Goal: Task Accomplishment & Management: Complete application form

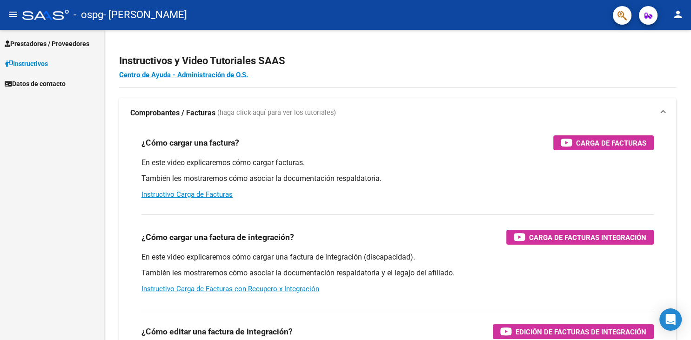
click at [58, 41] on span "Prestadores / Proveedores" at bounding box center [47, 44] width 85 height 10
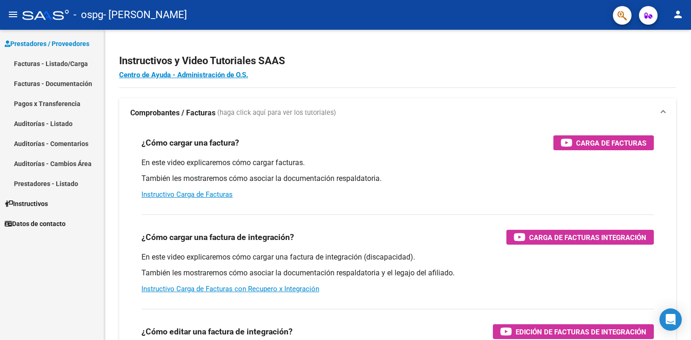
click at [34, 62] on link "Facturas - Listado/Carga" at bounding box center [52, 64] width 104 height 20
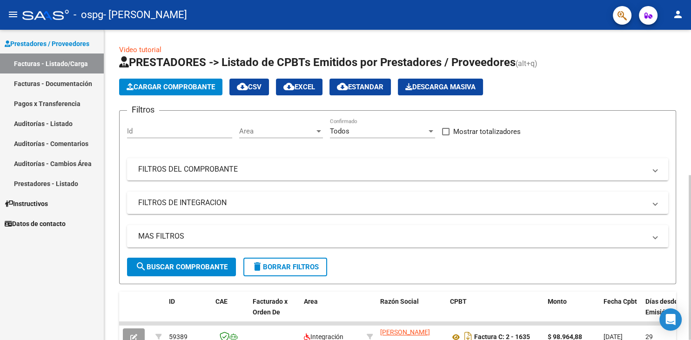
click at [160, 92] on button "Cargar Comprobante" at bounding box center [170, 87] width 103 height 17
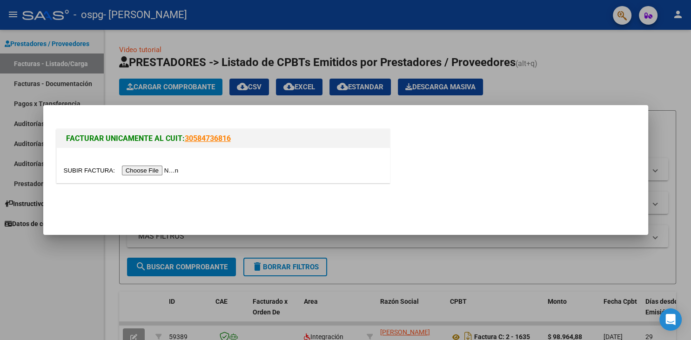
click at [90, 169] on input "file" at bounding box center [123, 171] width 118 height 10
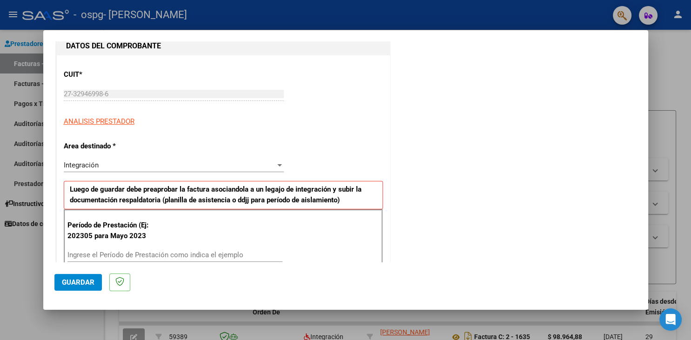
scroll to position [154, 0]
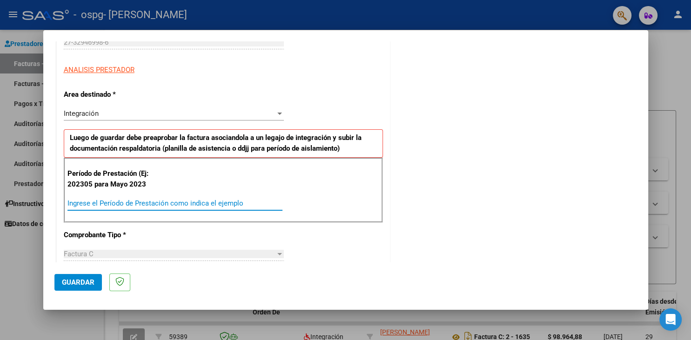
click at [193, 200] on input "Ingrese el Período de Prestación como indica el ejemplo" at bounding box center [175, 203] width 215 height 8
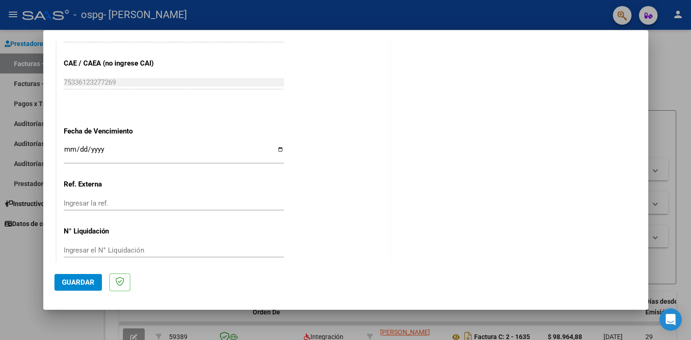
scroll to position [568, 0]
type input "202507"
click at [68, 145] on input "Ingresar la fecha" at bounding box center [174, 152] width 220 height 15
type input "[DATE]"
click at [82, 285] on span "Guardar" at bounding box center [78, 282] width 33 height 8
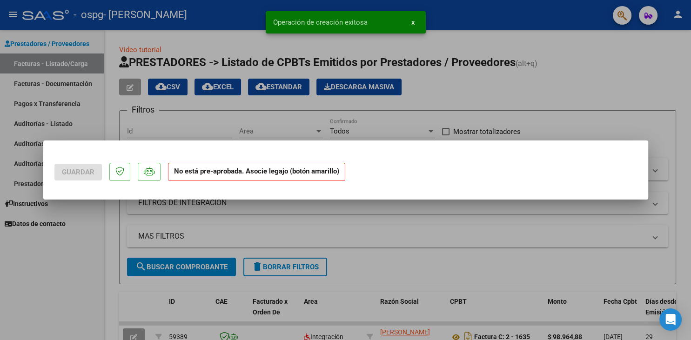
scroll to position [0, 0]
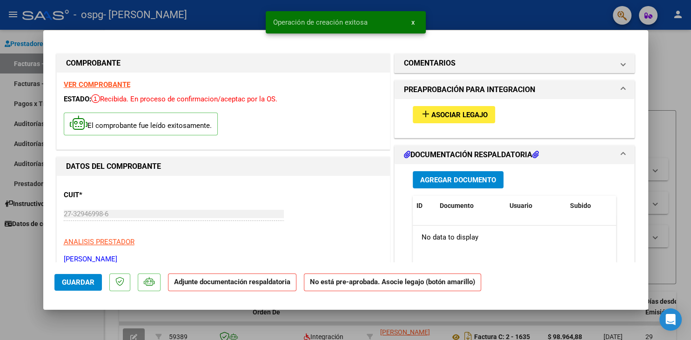
click at [491, 117] on button "add Asociar Legajo" at bounding box center [454, 114] width 82 height 17
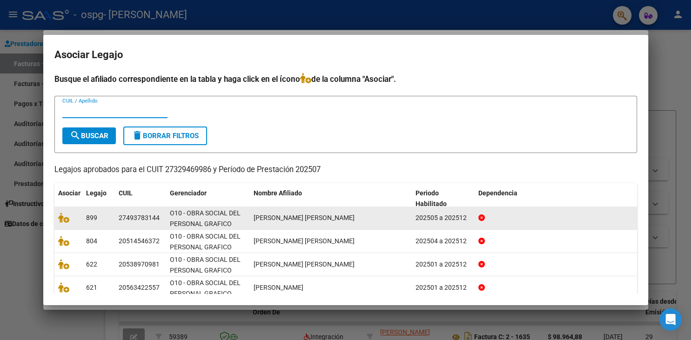
click at [288, 221] on span "[PERSON_NAME] [PERSON_NAME]" at bounding box center [304, 217] width 101 height 7
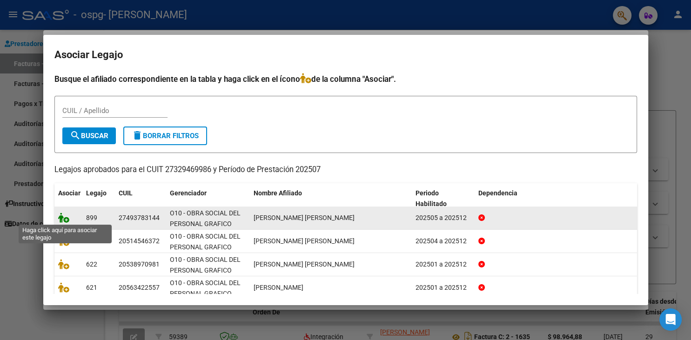
click at [67, 220] on icon at bounding box center [63, 218] width 11 height 10
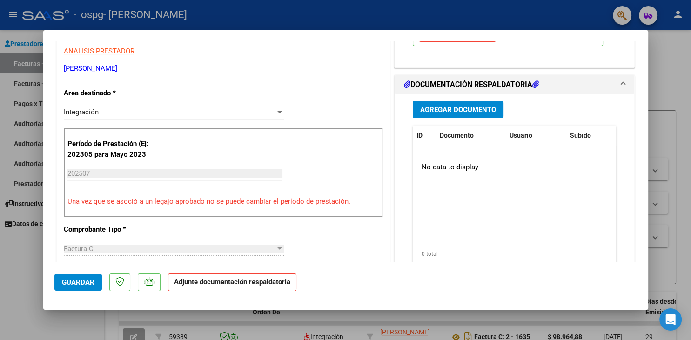
scroll to position [205, 0]
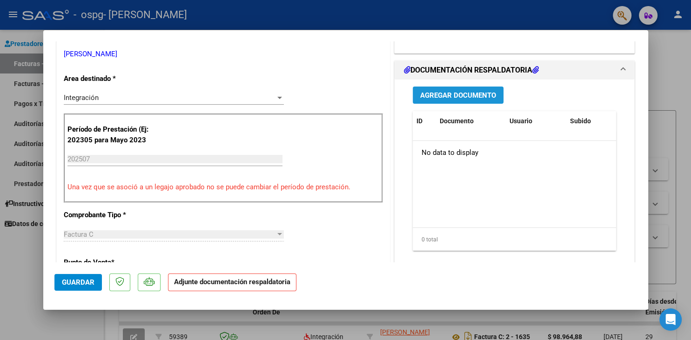
click at [481, 96] on span "Agregar Documento" at bounding box center [458, 95] width 76 height 8
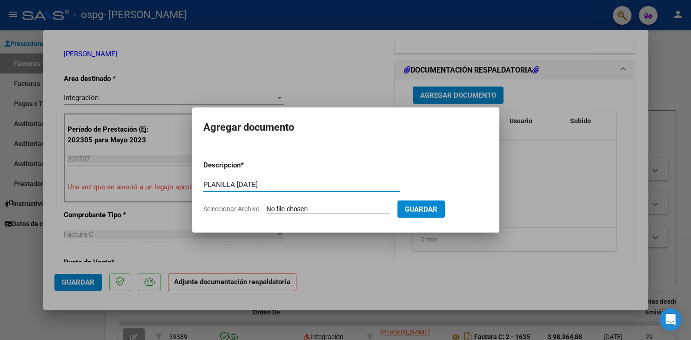
type input "PLANILLA [DATE]"
click at [292, 213] on input "Seleccionar Archivo" at bounding box center [328, 209] width 123 height 9
type input "C:\fakepath\Planilla [PERSON_NAME]- [DATE].pdf"
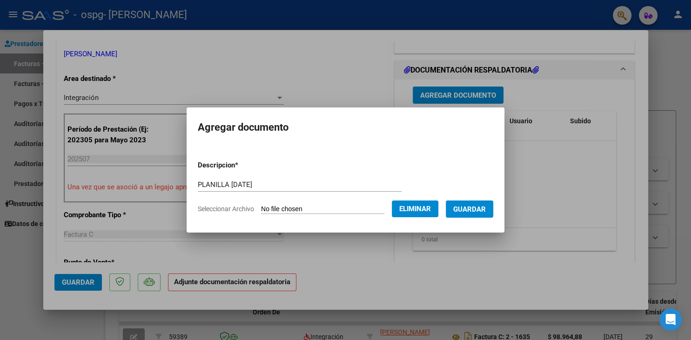
click at [494, 215] on button "Guardar" at bounding box center [469, 209] width 47 height 17
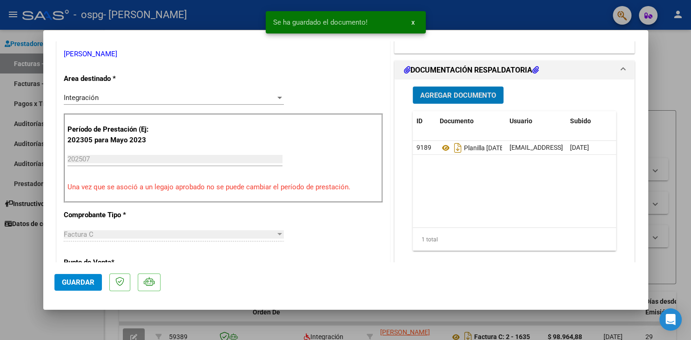
scroll to position [411, 0]
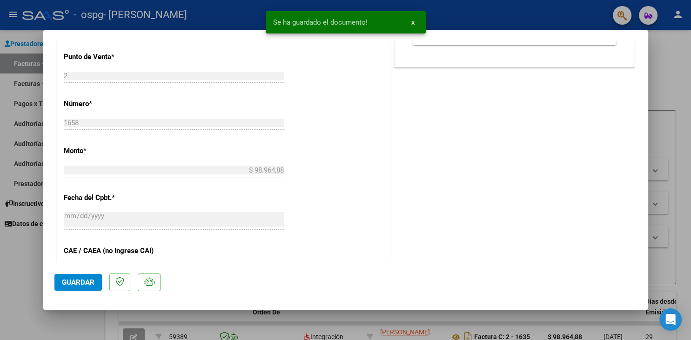
click at [90, 280] on span "Guardar" at bounding box center [78, 282] width 33 height 8
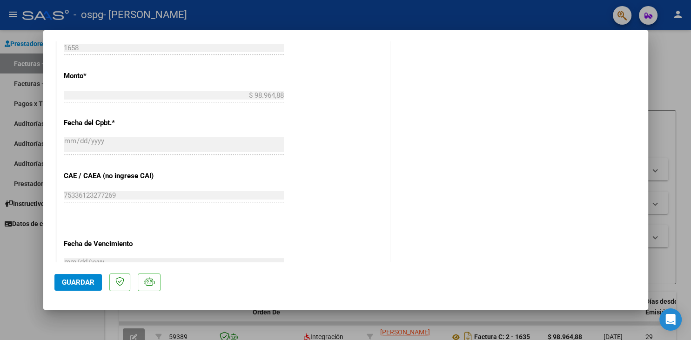
scroll to position [600, 0]
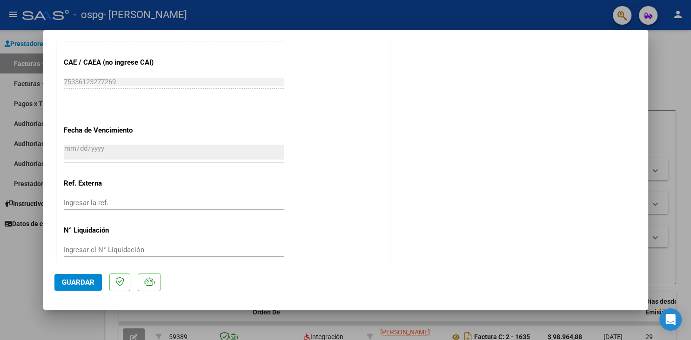
click at [18, 295] on div at bounding box center [345, 170] width 691 height 340
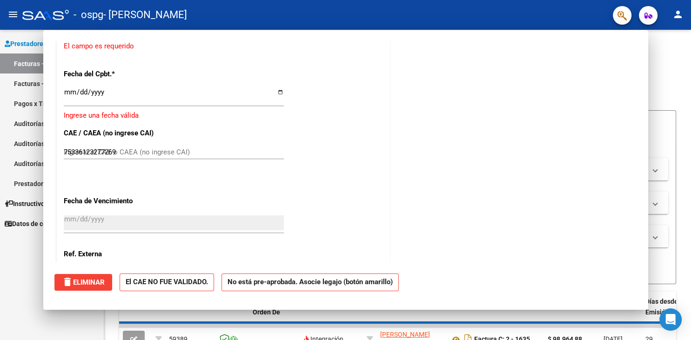
type input "$ 0,00"
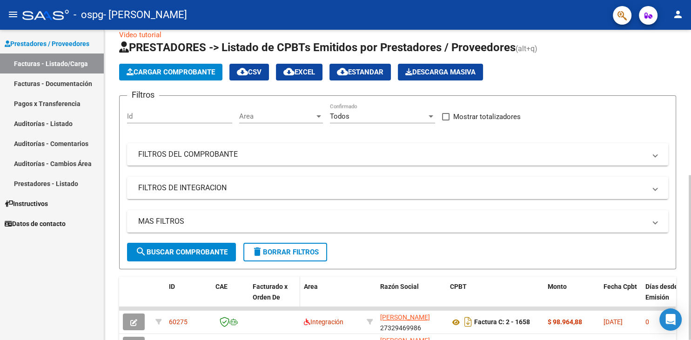
scroll to position [0, 0]
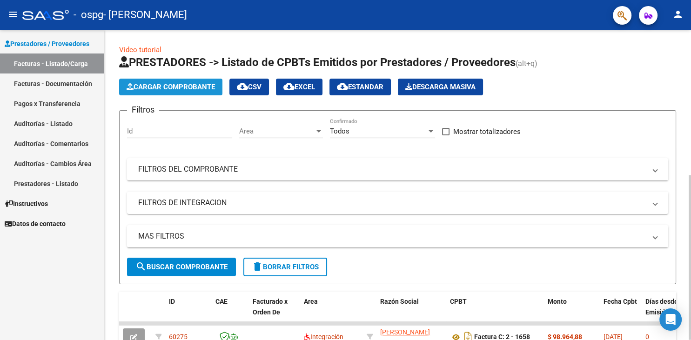
click at [147, 85] on span "Cargar Comprobante" at bounding box center [171, 87] width 88 height 8
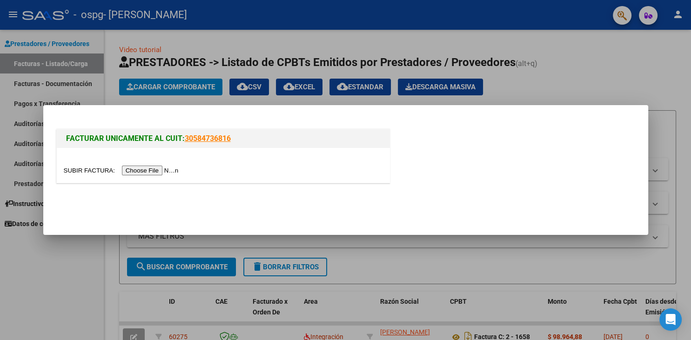
click at [85, 175] on input "file" at bounding box center [123, 171] width 118 height 10
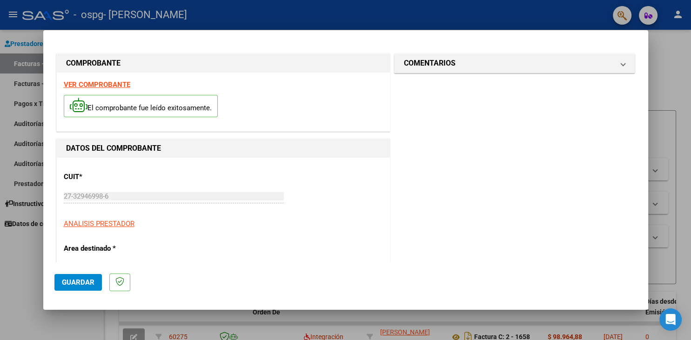
scroll to position [154, 0]
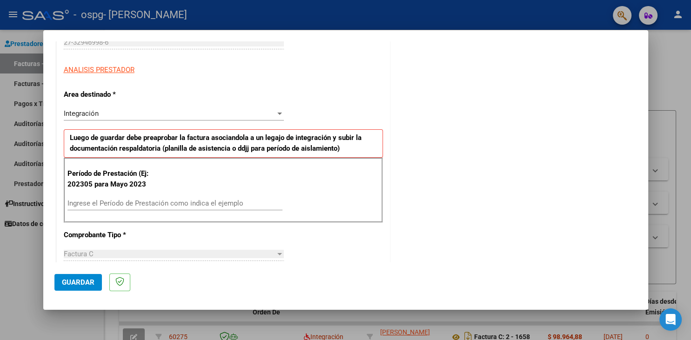
drag, startPoint x: 120, startPoint y: 196, endPoint x: 115, endPoint y: 202, distance: 7.6
click at [120, 197] on div "Ingrese el Período de Prestación como indica el ejemplo" at bounding box center [175, 203] width 215 height 14
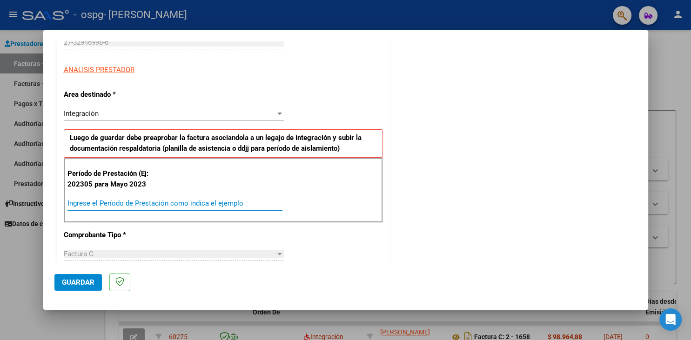
click at [115, 202] on input "Ingrese el Período de Prestación como indica el ejemplo" at bounding box center [175, 203] width 215 height 8
type input "202507"
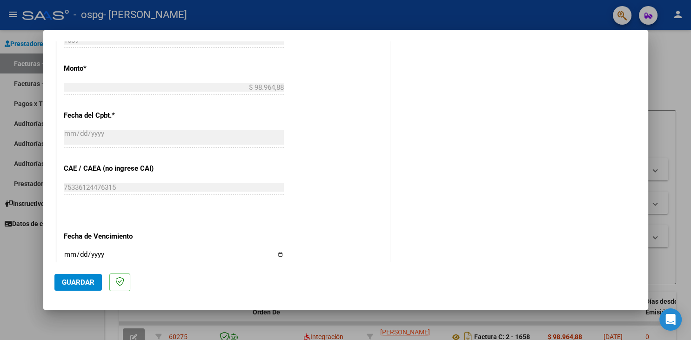
scroll to position [568, 0]
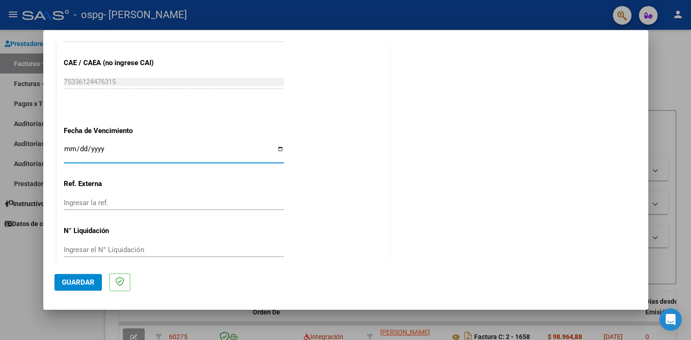
click at [66, 145] on input "Ingresar la fecha" at bounding box center [174, 152] width 220 height 15
type input "[DATE]"
click at [81, 276] on button "Guardar" at bounding box center [77, 282] width 47 height 17
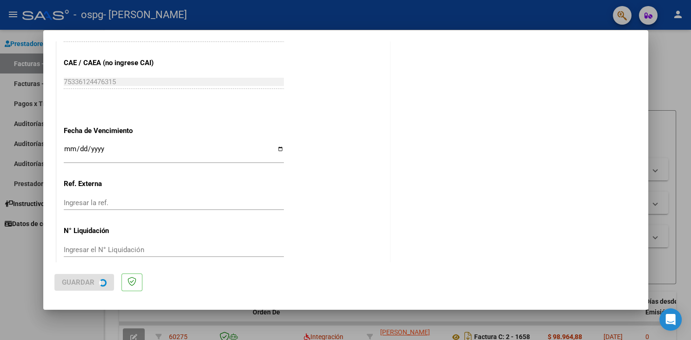
scroll to position [0, 0]
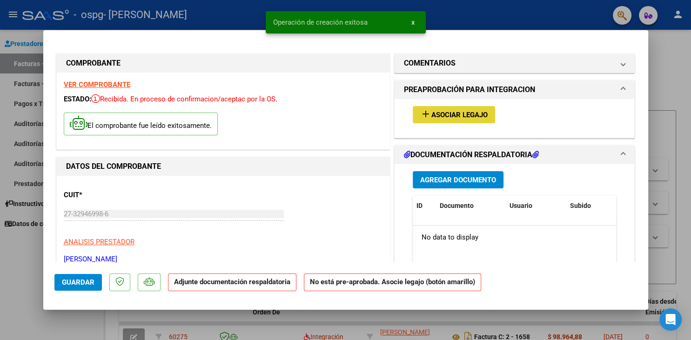
click at [470, 116] on span "Asociar Legajo" at bounding box center [460, 115] width 56 height 8
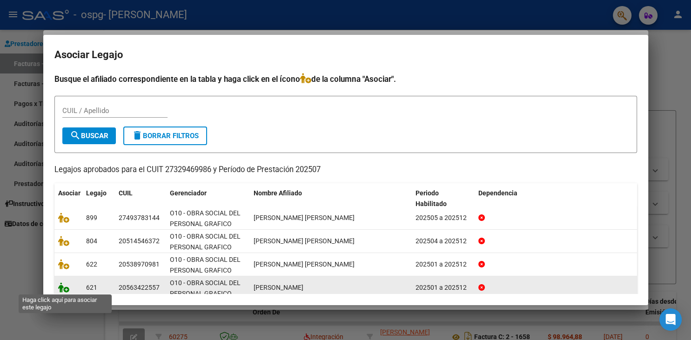
click at [61, 287] on icon at bounding box center [63, 288] width 11 height 10
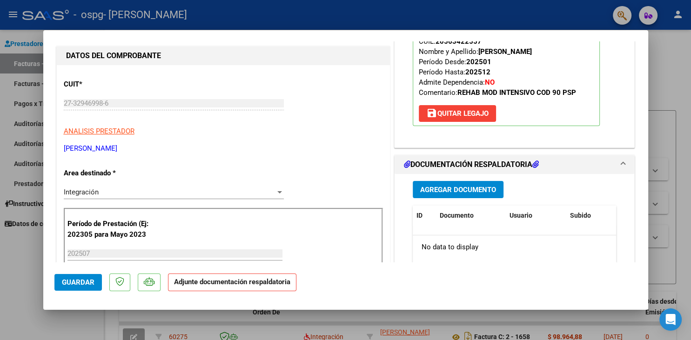
scroll to position [205, 0]
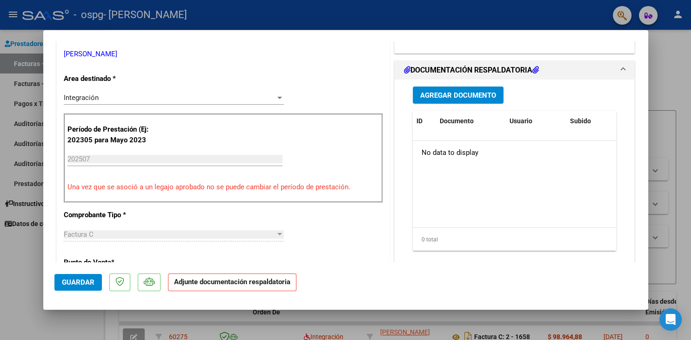
click at [472, 88] on button "Agregar Documento" at bounding box center [458, 95] width 91 height 17
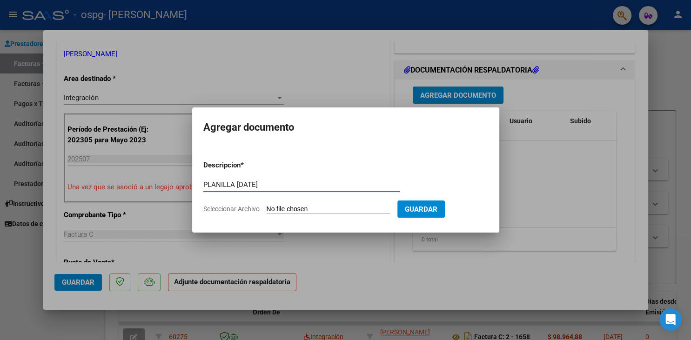
type input "PLANILLA [DATE]"
click at [277, 210] on input "Seleccionar Archivo" at bounding box center [328, 209] width 123 height 9
type input "C:\fakepath\PLANILLA [PERSON_NAME]- [DATE].pdf"
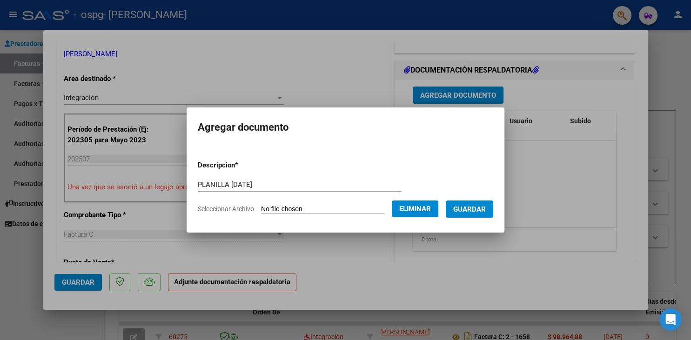
click at [486, 209] on span "Guardar" at bounding box center [469, 209] width 33 height 8
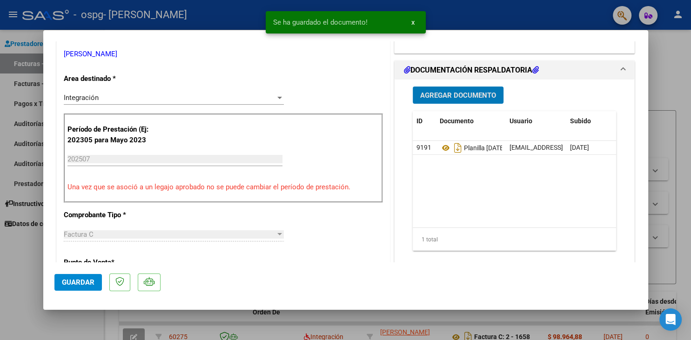
click at [88, 286] on span "Guardar" at bounding box center [78, 282] width 33 height 8
click at [13, 282] on div at bounding box center [345, 170] width 691 height 340
type input "$ 0,00"
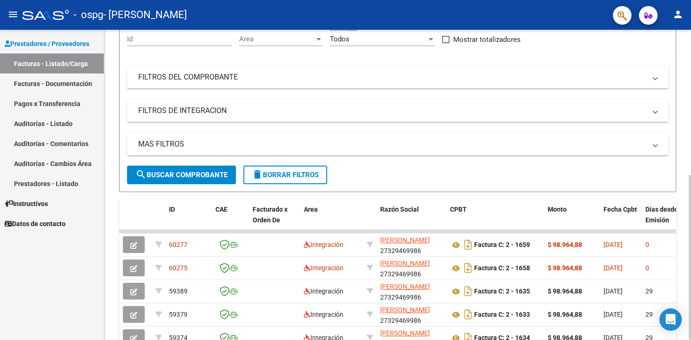
scroll to position [154, 0]
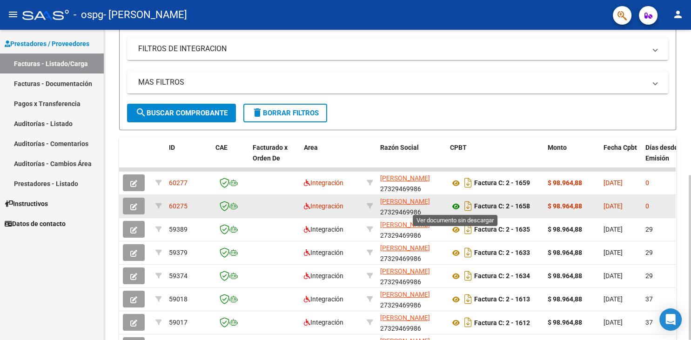
click at [457, 206] on icon at bounding box center [456, 206] width 12 height 11
click at [135, 205] on icon "button" at bounding box center [133, 206] width 7 height 7
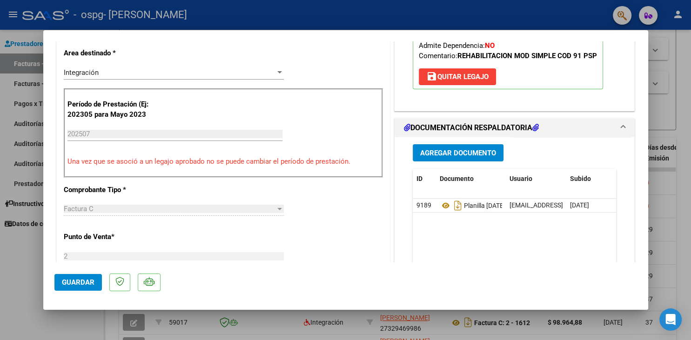
scroll to position [257, 0]
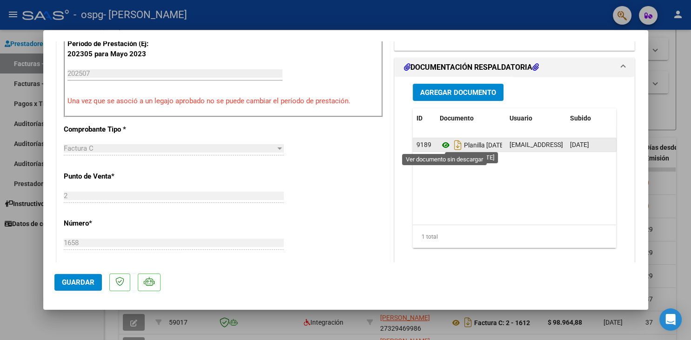
click at [444, 145] on icon at bounding box center [446, 145] width 12 height 11
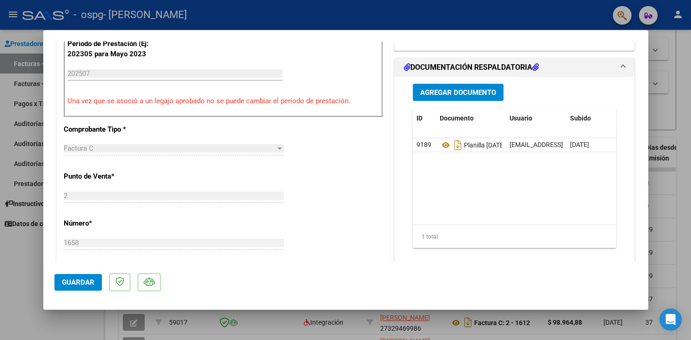
click at [70, 286] on span "Guardar" at bounding box center [78, 282] width 33 height 8
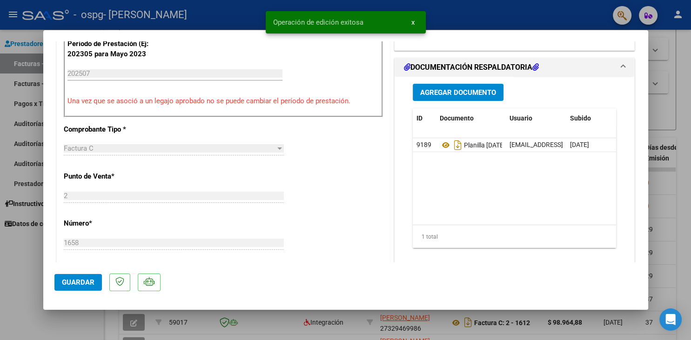
click at [21, 275] on div at bounding box center [345, 170] width 691 height 340
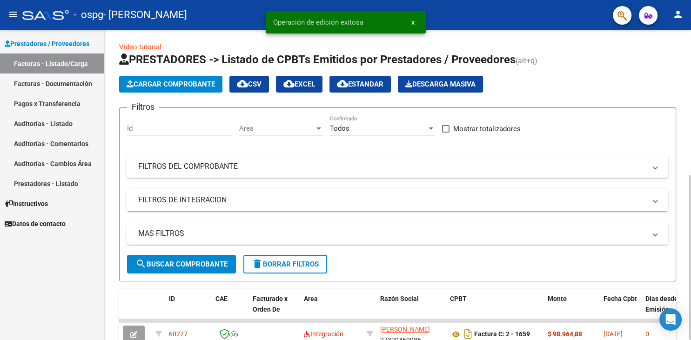
scroll to position [0, 0]
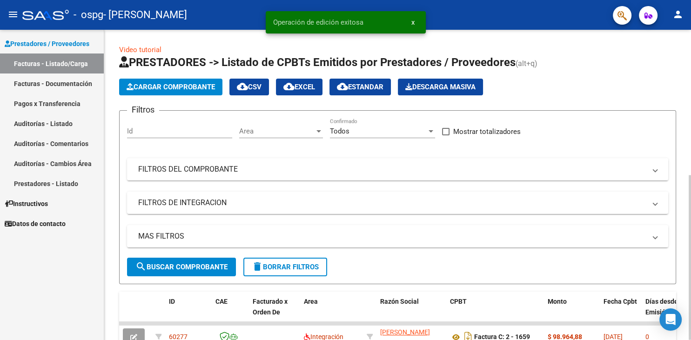
click at [165, 83] on span "Cargar Comprobante" at bounding box center [171, 87] width 88 height 8
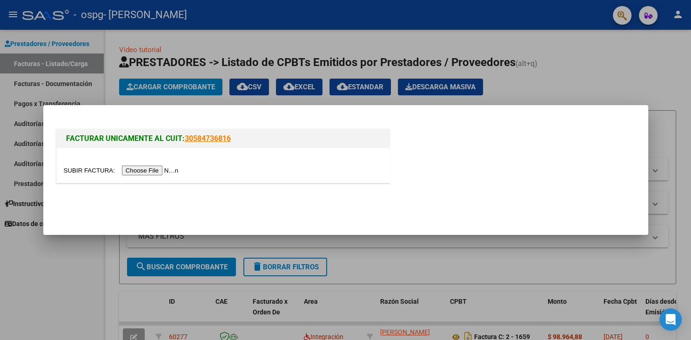
click at [77, 170] on input "file" at bounding box center [123, 171] width 118 height 10
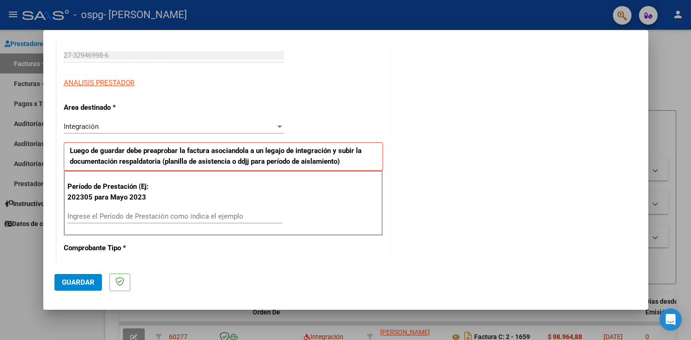
scroll to position [154, 0]
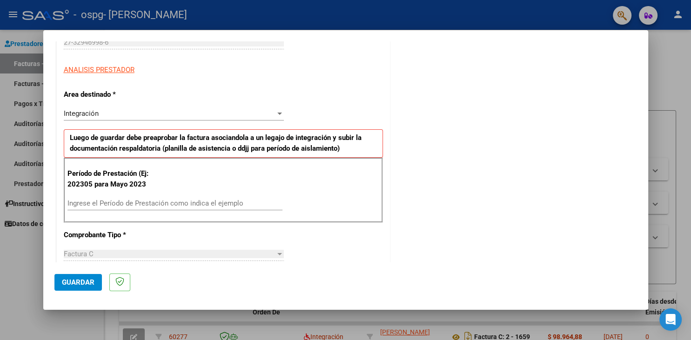
click at [110, 208] on div "Ingrese el Período de Prestación como indica el ejemplo" at bounding box center [175, 203] width 215 height 14
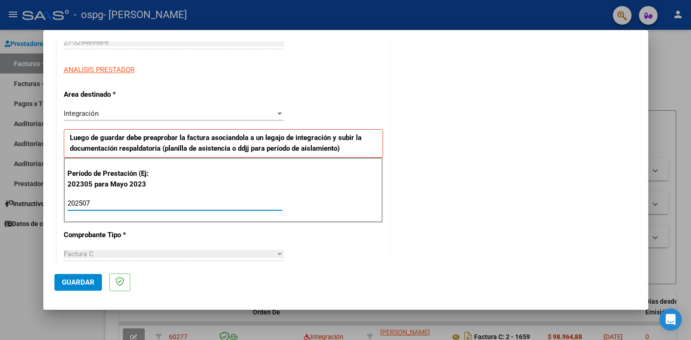
type input "202507"
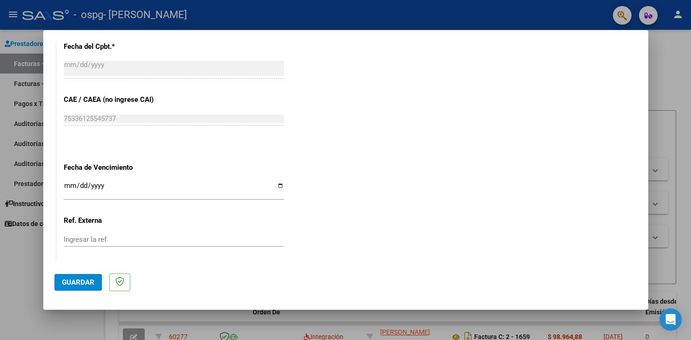
scroll to position [568, 0]
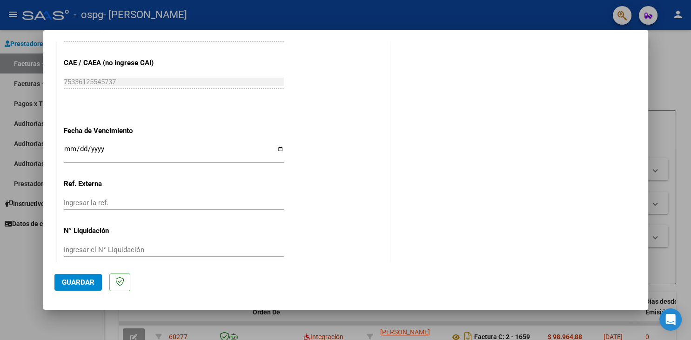
click at [69, 147] on input "Ingresar la fecha" at bounding box center [174, 152] width 220 height 15
type input "[DATE]"
click at [74, 287] on button "Guardar" at bounding box center [77, 282] width 47 height 17
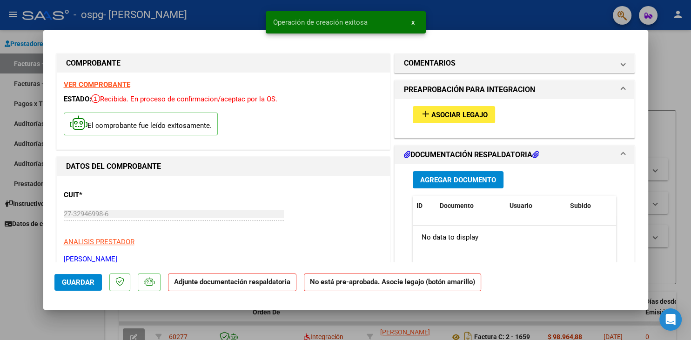
click at [436, 112] on span "Asociar Legajo" at bounding box center [460, 115] width 56 height 8
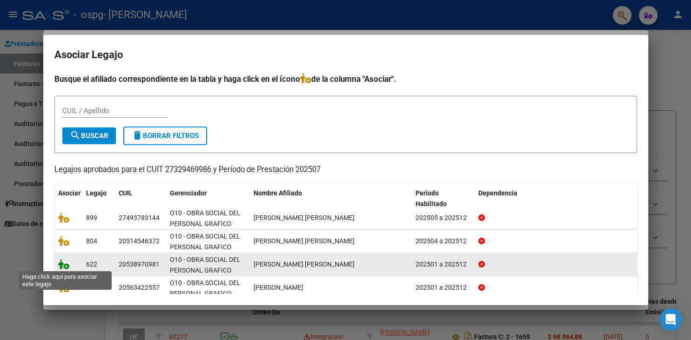
click at [66, 268] on icon at bounding box center [63, 264] width 11 height 10
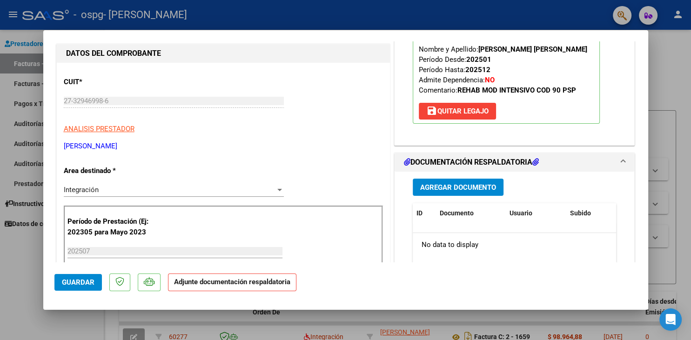
scroll to position [154, 0]
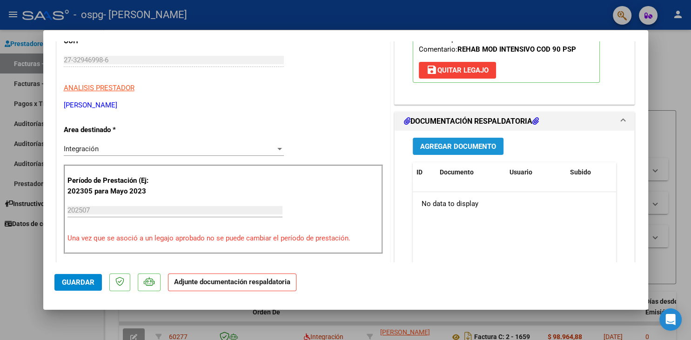
click at [428, 146] on span "Agregar Documento" at bounding box center [458, 146] width 76 height 8
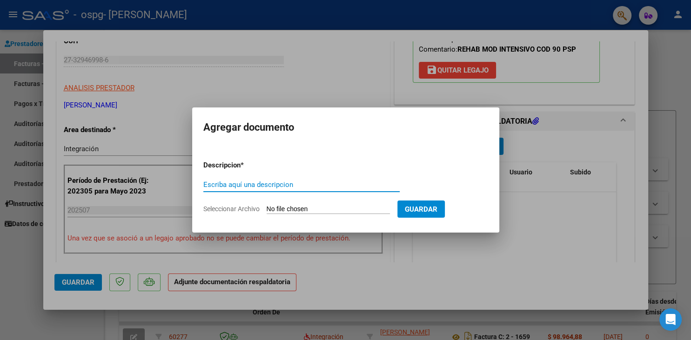
click at [332, 187] on input "Escriba aquí una descripcion" at bounding box center [301, 185] width 196 height 8
type input "PLANILLA [DATE]"
click at [291, 210] on input "Seleccionar Archivo" at bounding box center [328, 209] width 123 height 9
type input "C:\fakepath\PLANILLA [PERSON_NAME]- [DATE].pdf"
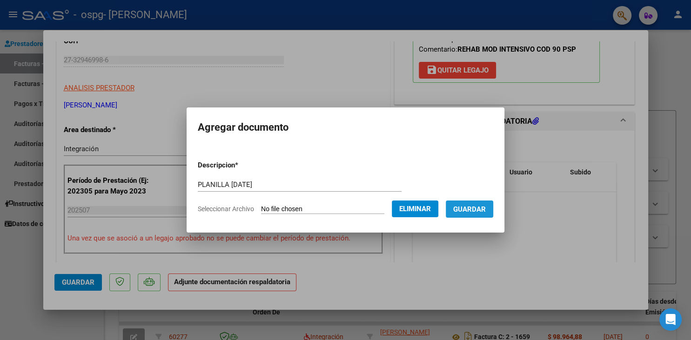
click at [486, 210] on span "Guardar" at bounding box center [469, 209] width 33 height 8
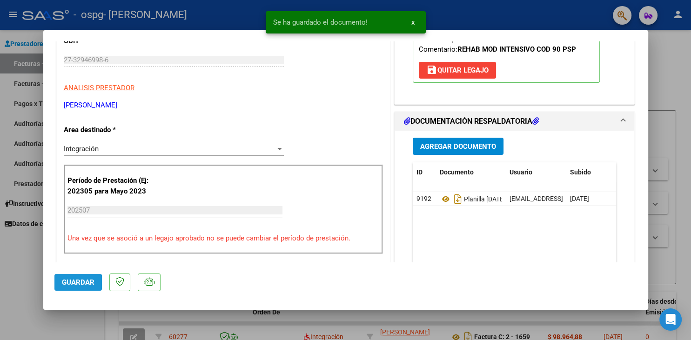
click at [76, 285] on span "Guardar" at bounding box center [78, 282] width 33 height 8
click at [23, 269] on div at bounding box center [345, 170] width 691 height 340
type input "$ 0,00"
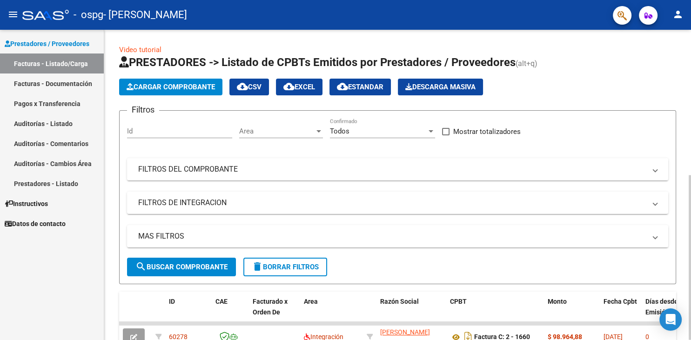
click at [196, 81] on button "Cargar Comprobante" at bounding box center [170, 87] width 103 height 17
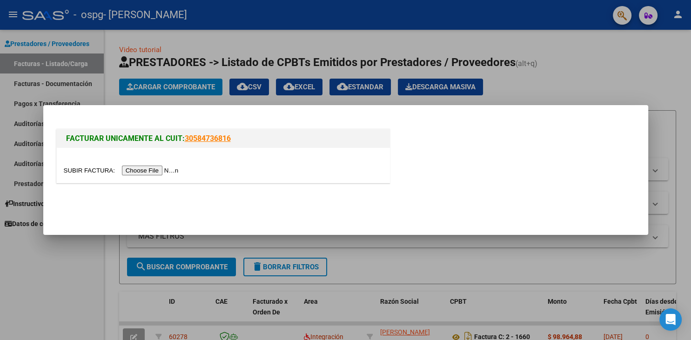
click at [86, 167] on div at bounding box center [223, 165] width 333 height 35
click at [87, 169] on input "file" at bounding box center [123, 171] width 118 height 10
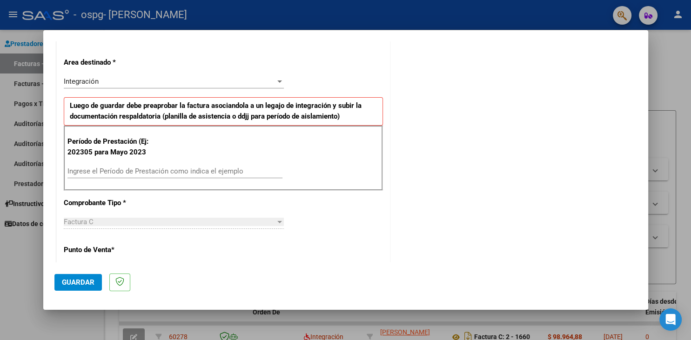
scroll to position [205, 0]
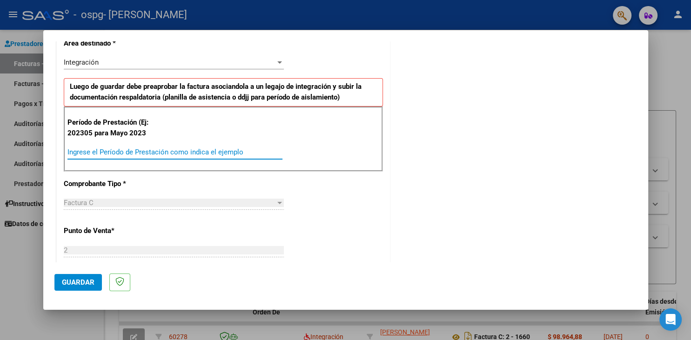
click at [114, 154] on input "Ingrese el Período de Prestación como indica el ejemplo" at bounding box center [175, 152] width 215 height 8
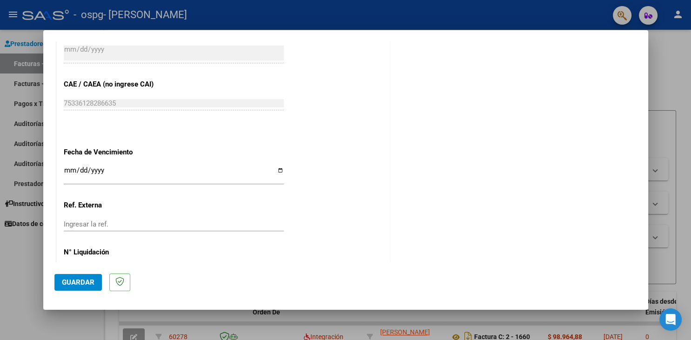
scroll to position [565, 0]
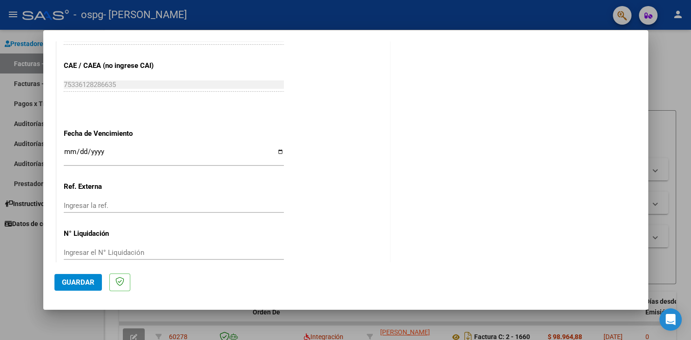
type input "202507"
click at [79, 282] on span "Guardar" at bounding box center [78, 282] width 33 height 8
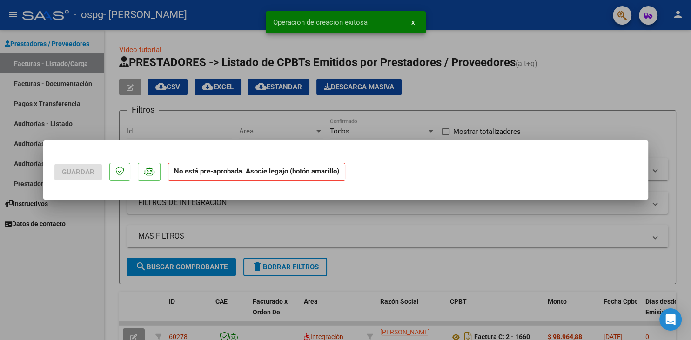
scroll to position [0, 0]
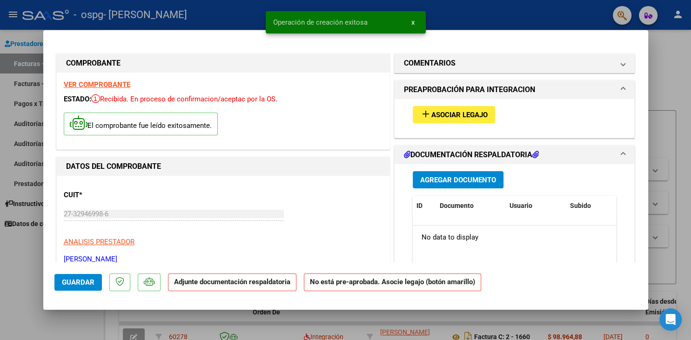
click at [453, 114] on span "Asociar Legajo" at bounding box center [460, 115] width 56 height 8
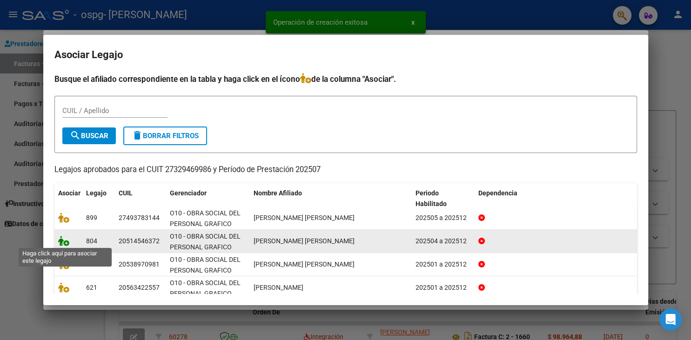
click at [64, 244] on icon at bounding box center [63, 241] width 11 height 10
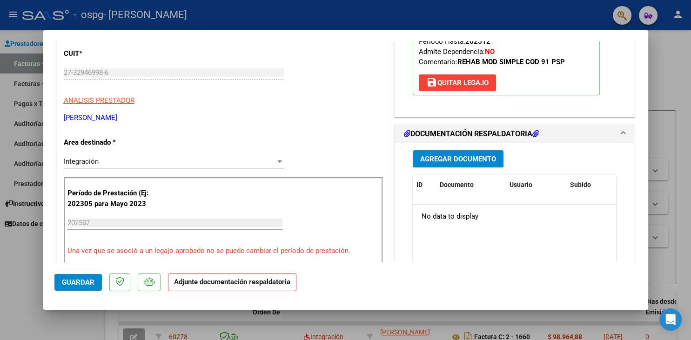
scroll to position [154, 0]
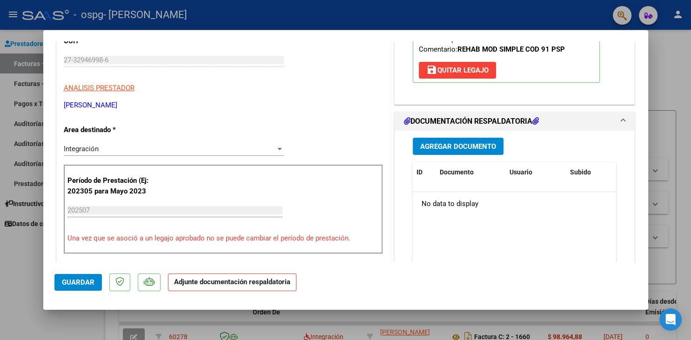
click at [467, 150] on span "Agregar Documento" at bounding box center [458, 146] width 76 height 8
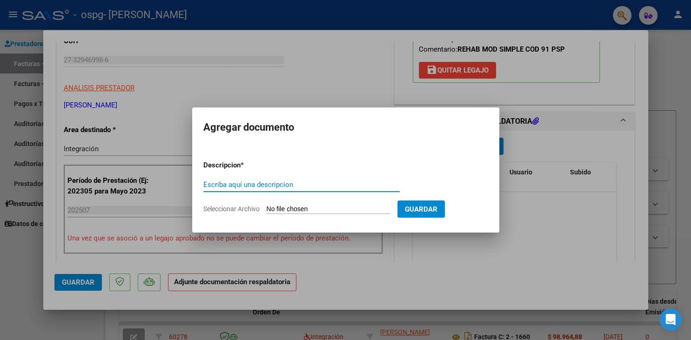
click at [287, 183] on input "Escriba aquí una descripcion" at bounding box center [301, 185] width 196 height 8
type input "PLANILLA [DATE]"
click at [295, 213] on input "Seleccionar Archivo" at bounding box center [328, 209] width 123 height 9
type input "C:\fakepath\PLANILLA [PERSON_NAME]- [DATE].pdf"
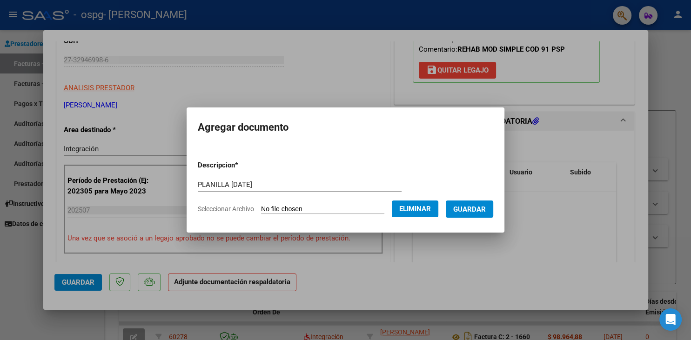
click at [479, 208] on span "Guardar" at bounding box center [469, 209] width 33 height 8
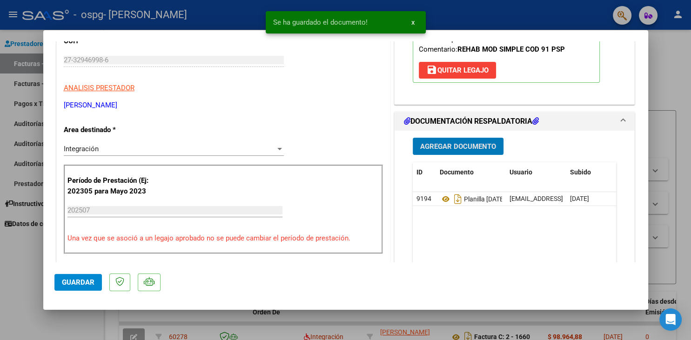
click at [75, 284] on span "Guardar" at bounding box center [78, 282] width 33 height 8
click at [27, 261] on div at bounding box center [345, 170] width 691 height 340
